Goal: Task Accomplishment & Management: Complete application form

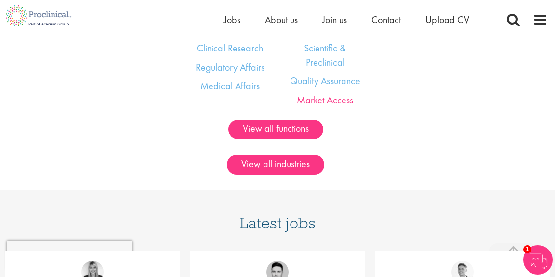
scroll to position [607, 0]
click at [313, 106] on link "Market Access" at bounding box center [325, 100] width 56 height 13
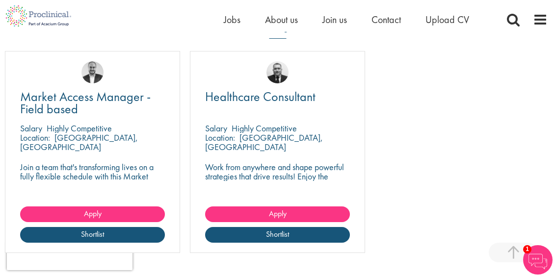
scroll to position [1061, 0]
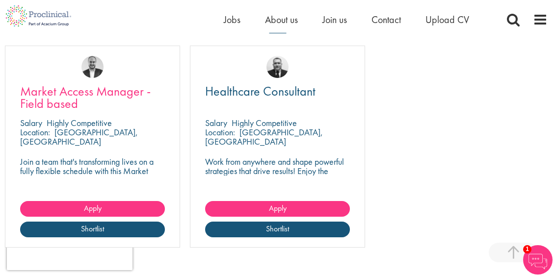
click at [50, 83] on span "Market Access Manager - Field based" at bounding box center [85, 97] width 131 height 29
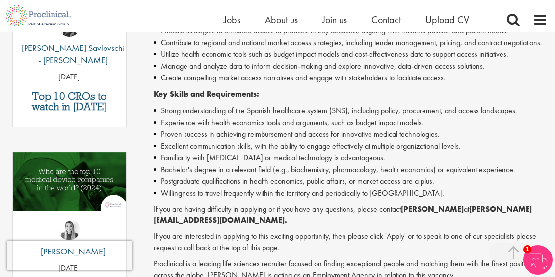
scroll to position [368, 0]
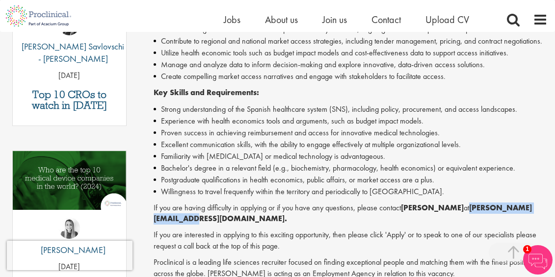
drag, startPoint x: 247, startPoint y: 213, endPoint x: 153, endPoint y: 211, distance: 93.7
click at [154, 211] on strong "[PERSON_NAME][EMAIL_ADDRESS][DOMAIN_NAME]." at bounding box center [343, 214] width 378 height 22
copy p "[PERSON_NAME][EMAIL_ADDRESS][DOMAIN_NAME]"
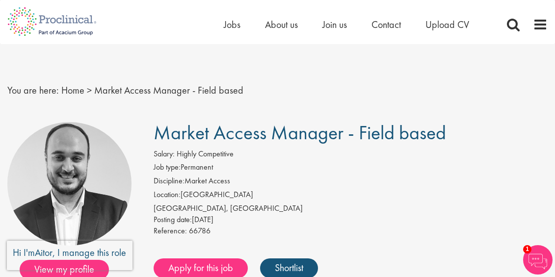
scroll to position [0, 0]
